Goal: Information Seeking & Learning: Learn about a topic

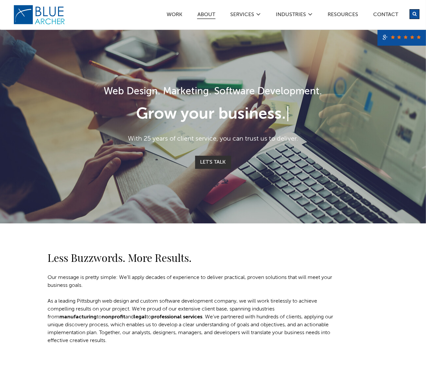
click at [206, 16] on link "ABOUT" at bounding box center [206, 15] width 18 height 7
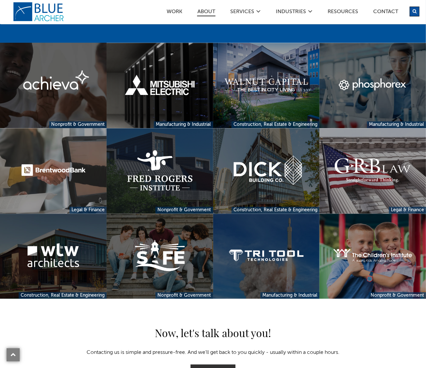
scroll to position [1255, 0]
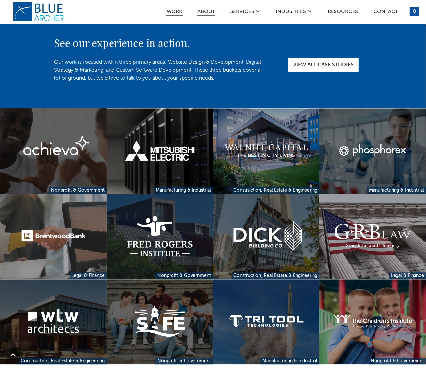
click at [170, 9] on link "Work" at bounding box center [174, 12] width 16 height 7
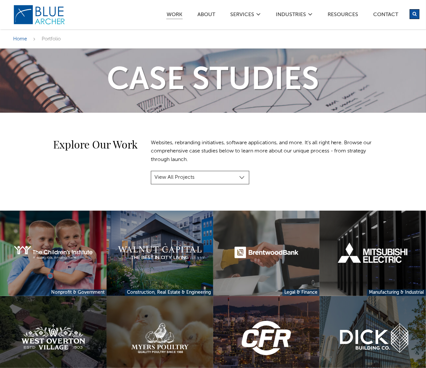
click at [193, 174] on select "View All Projects Manufacturing & Industrial Construction, Real Estate & Engine…" at bounding box center [200, 178] width 98 height 14
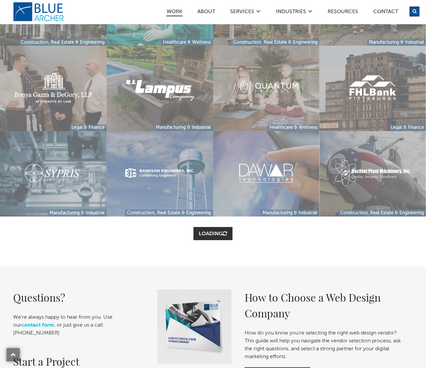
scroll to position [1105, 0]
